Goal: Task Accomplishment & Management: Manage account settings

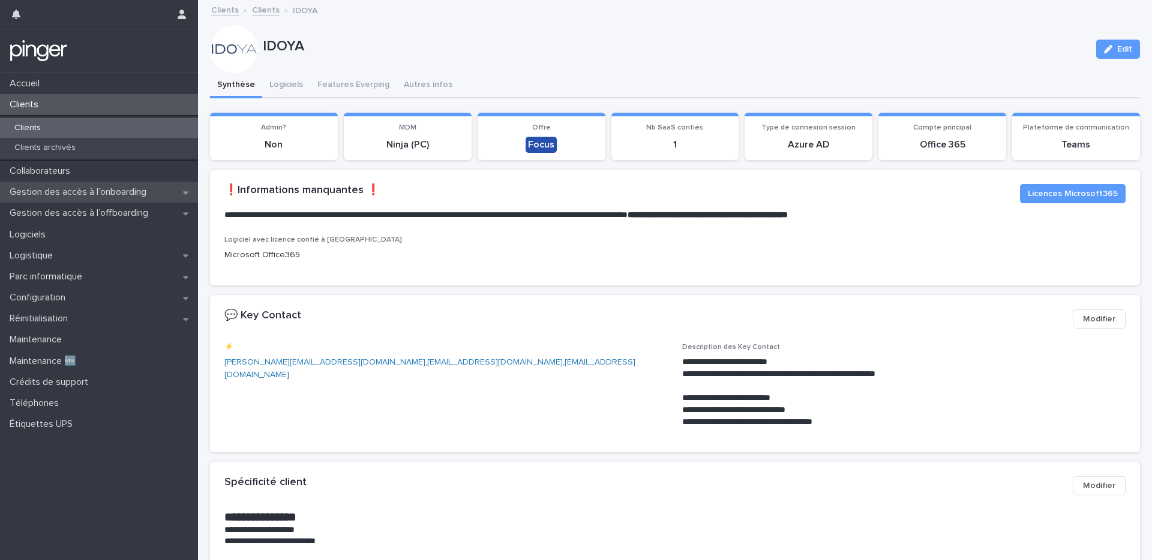
click at [86, 201] on div "Gestion des accès à l’onboarding" at bounding box center [99, 192] width 198 height 21
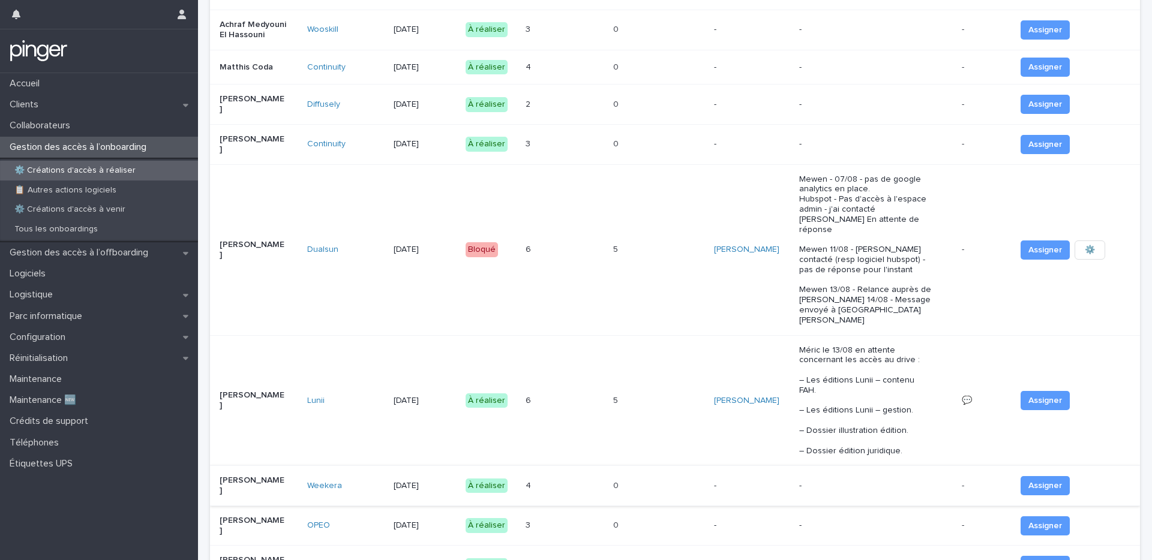
scroll to position [1105, 0]
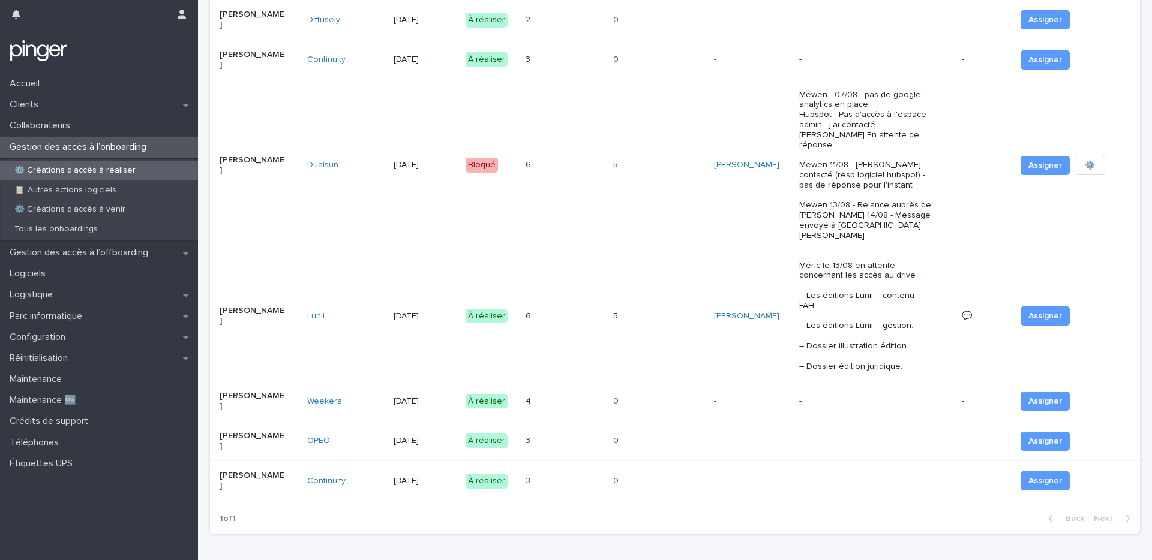
click at [265, 431] on p "[PERSON_NAME]" at bounding box center [253, 441] width 67 height 20
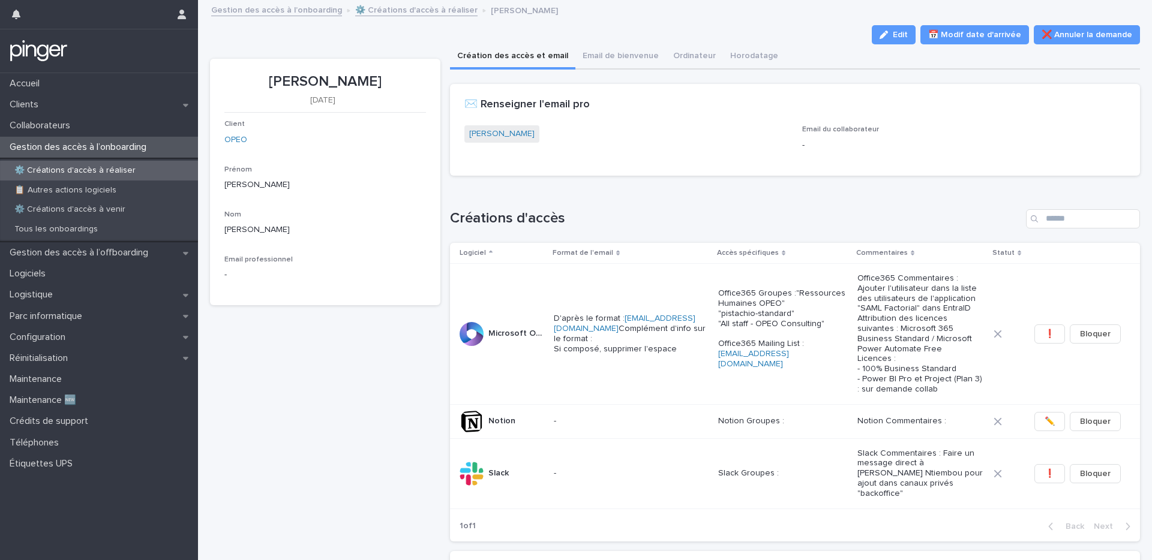
click at [716, 221] on h1 "Créations d'accès" at bounding box center [736, 218] width 572 height 17
click at [133, 164] on div "⚙️ Créations d'accès à réaliser" at bounding box center [99, 171] width 198 height 20
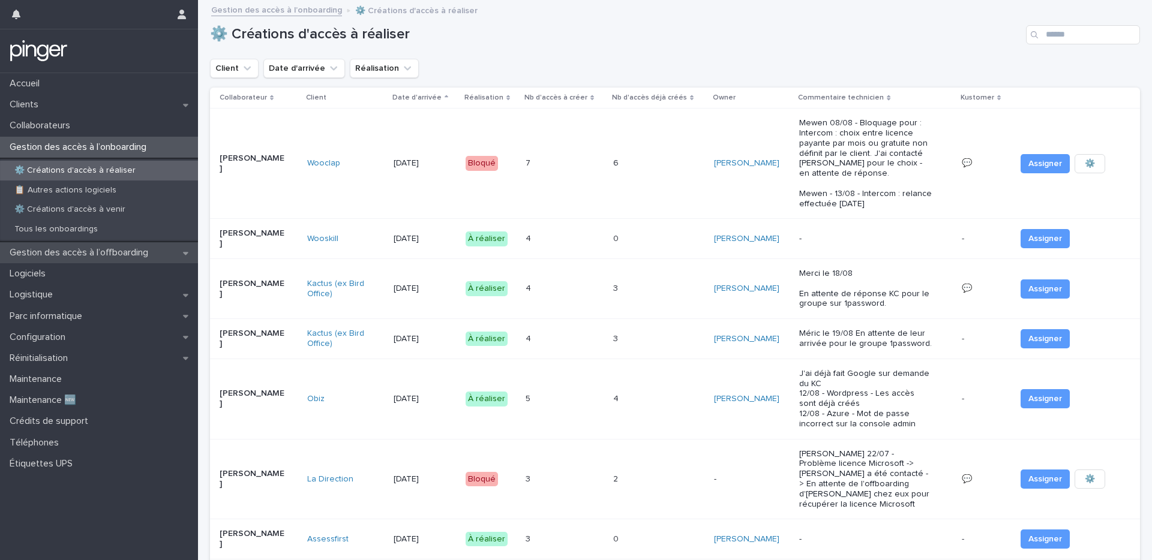
click at [125, 259] on div "Gestion des accès à l’offboarding" at bounding box center [99, 252] width 198 height 21
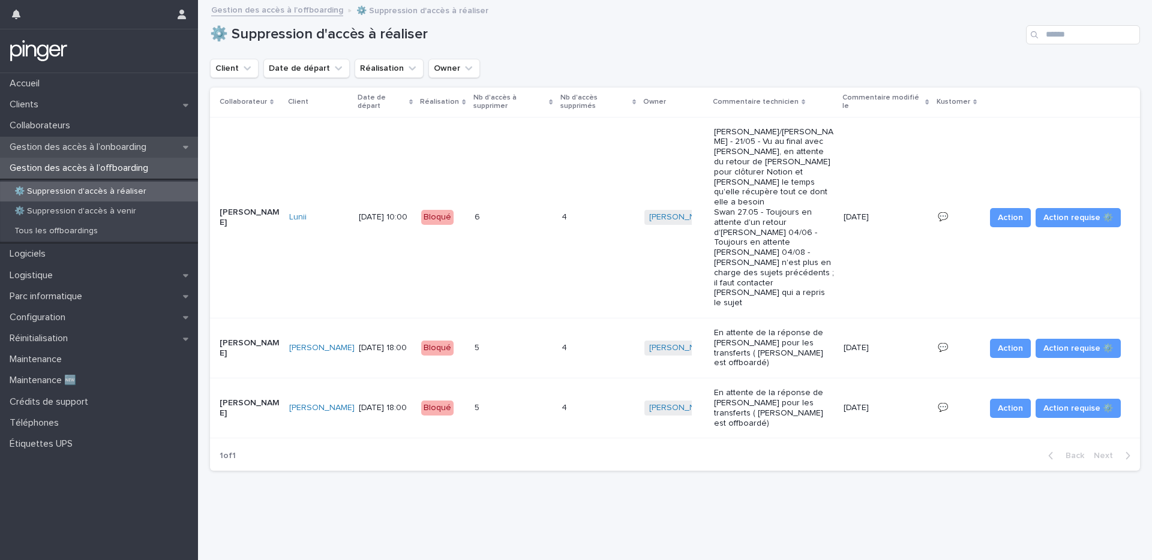
click at [136, 152] on p "Gestion des accès à l’onboarding" at bounding box center [80, 147] width 151 height 11
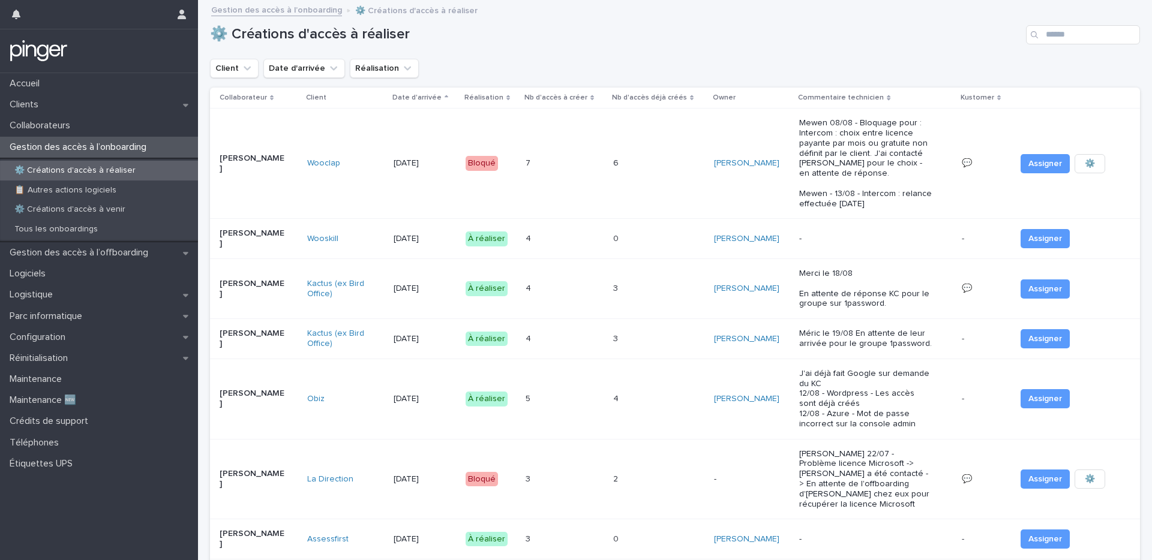
click at [506, 75] on div "Client Date d'arrivée Réalisation" at bounding box center [675, 68] width 930 height 19
click at [482, 20] on div "⚙️ Créations d'accès à réaliser" at bounding box center [675, 30] width 930 height 58
